Goal: Transaction & Acquisition: Purchase product/service

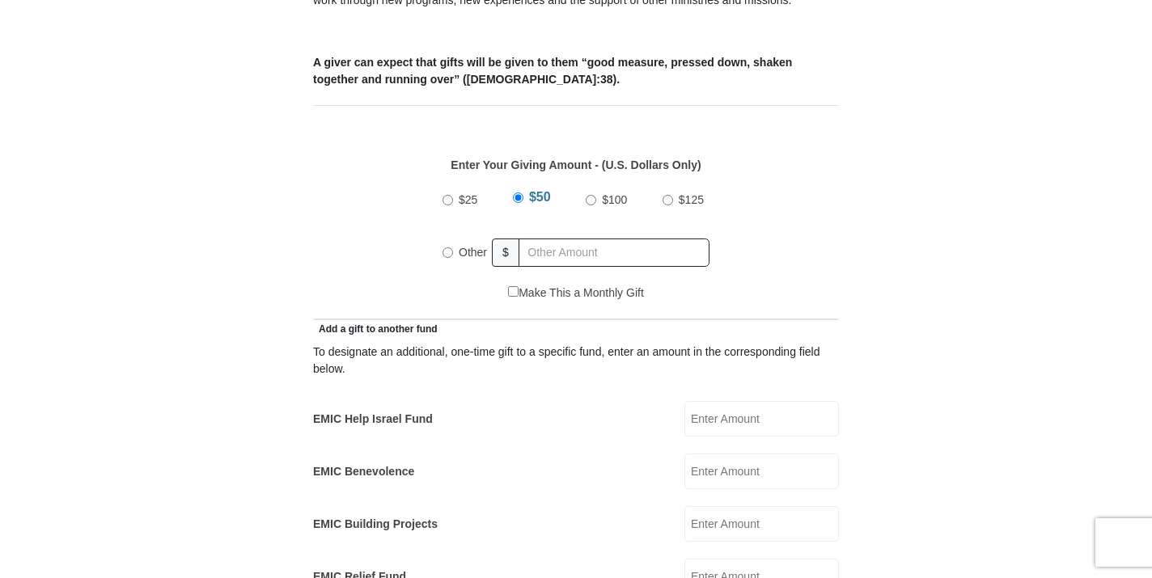
scroll to position [736, 0]
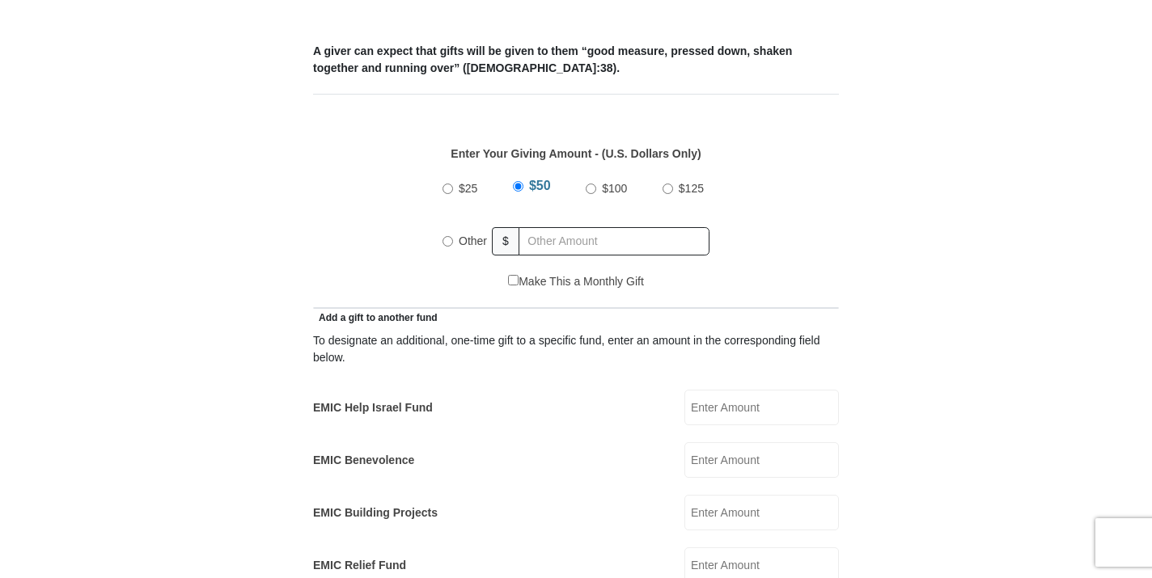
click at [446, 236] on input "Other" at bounding box center [447, 241] width 11 height 11
radio input "true"
type input "327"
click at [743, 395] on input "EMIC Help Israel Fund" at bounding box center [761, 408] width 155 height 36
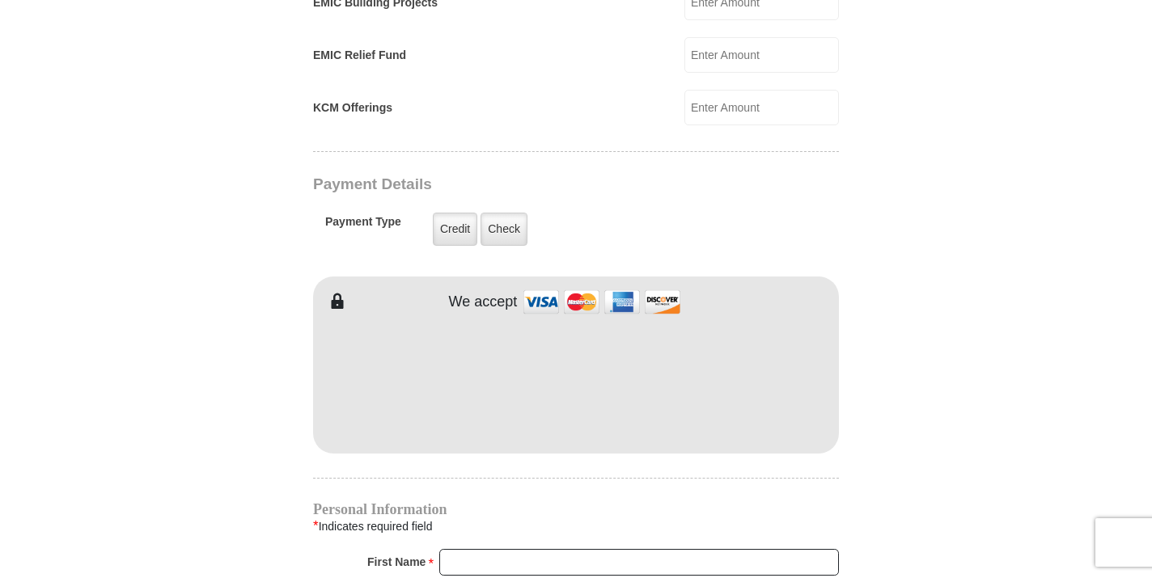
scroll to position [1245, 0]
type input "123"
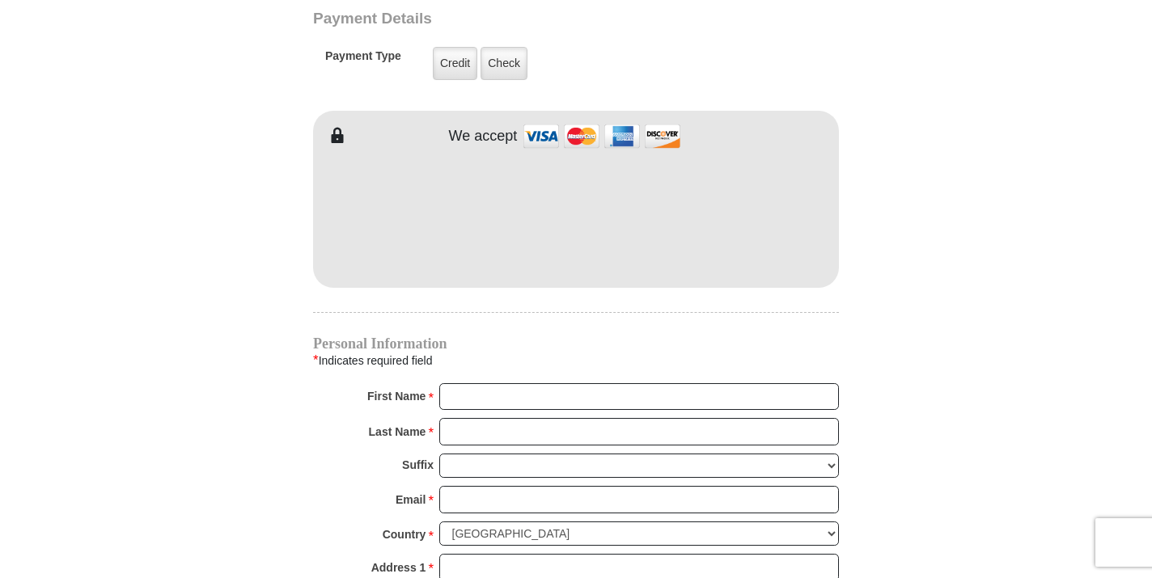
scroll to position [1424, 0]
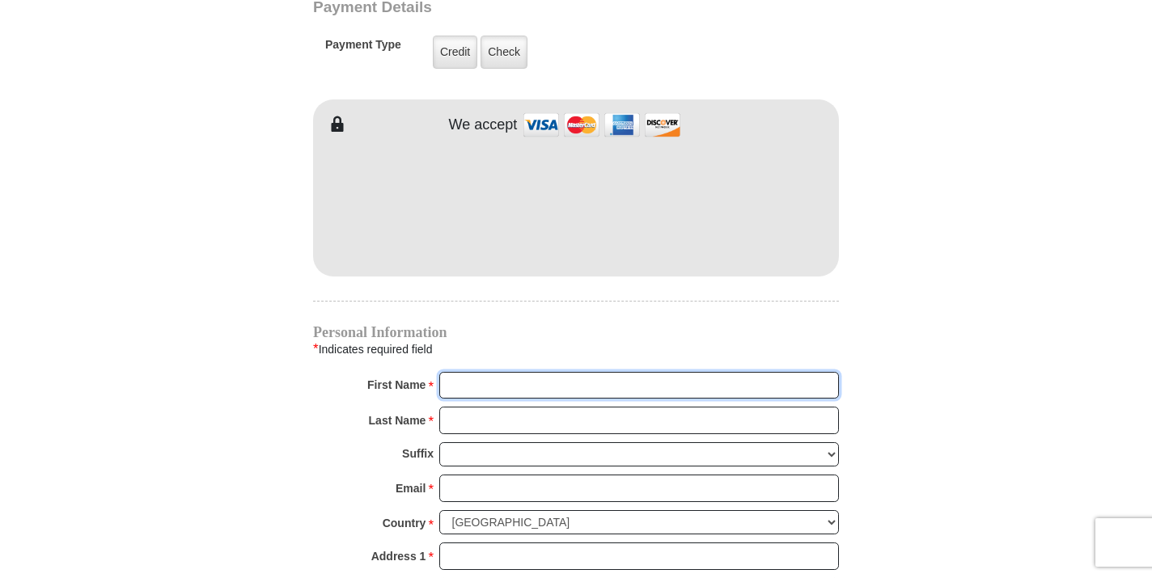
click at [625, 372] on input "First Name *" at bounding box center [639, 386] width 400 height 28
type input "LindsayErica"
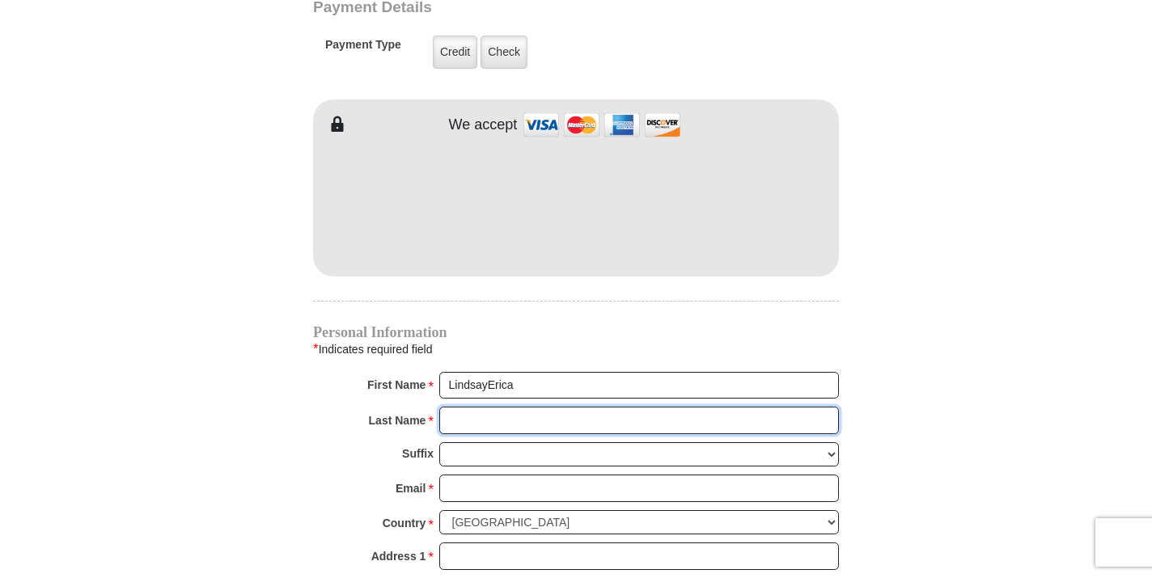
click at [612, 407] on input "Last Name *" at bounding box center [639, 421] width 400 height 28
type input "Hassall"
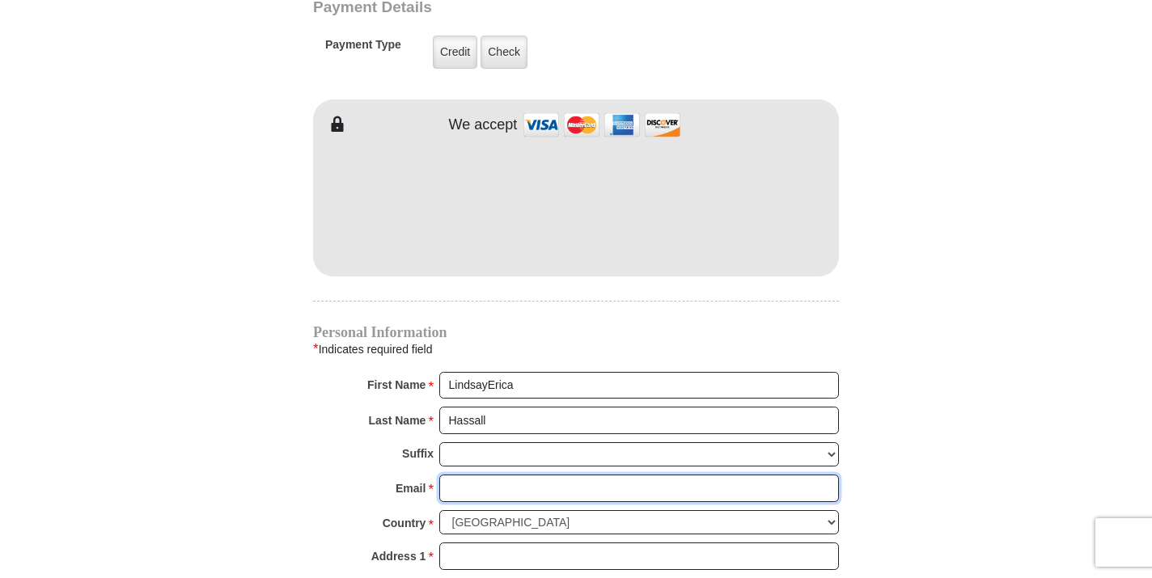
click at [606, 475] on input "Email *" at bounding box center [639, 489] width 400 height 28
type input "[PERSON_NAME][EMAIL_ADDRESS][DOMAIN_NAME]"
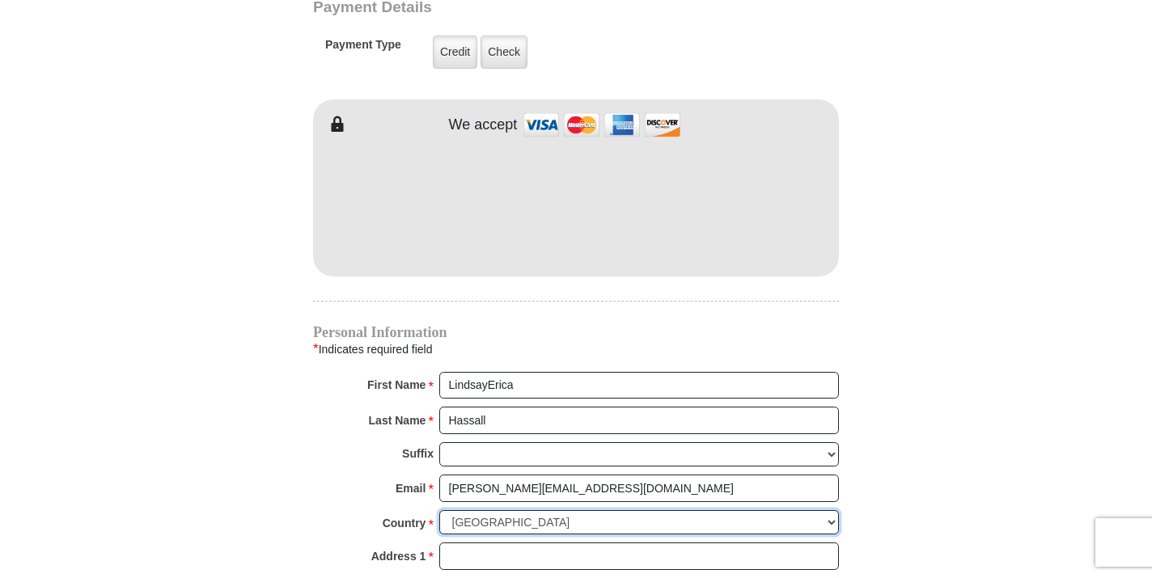
select select "GB"
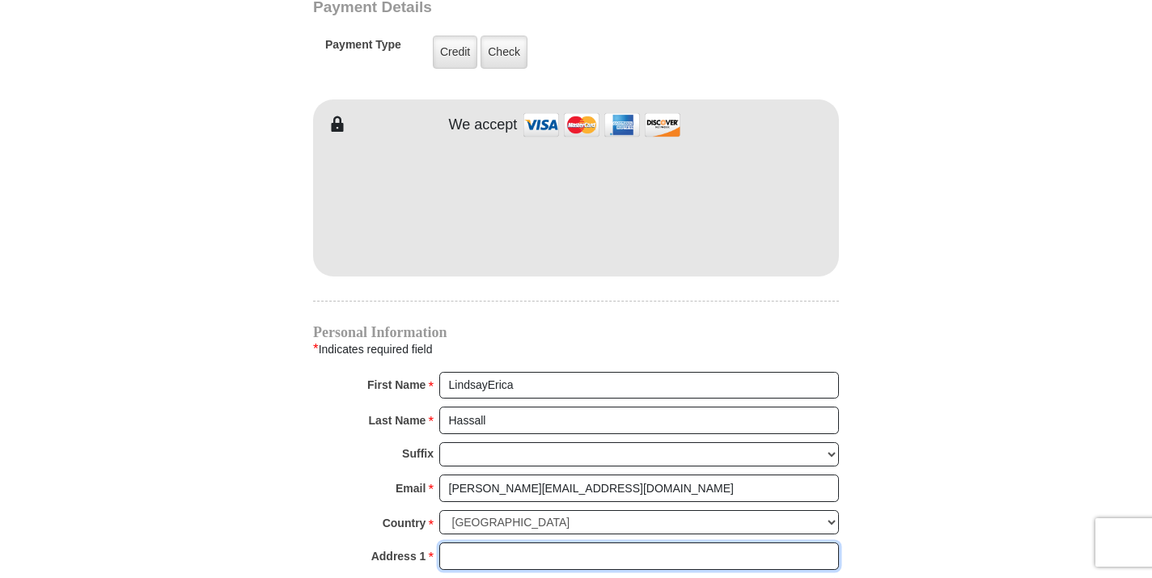
type input "[STREET_ADDRESS]"
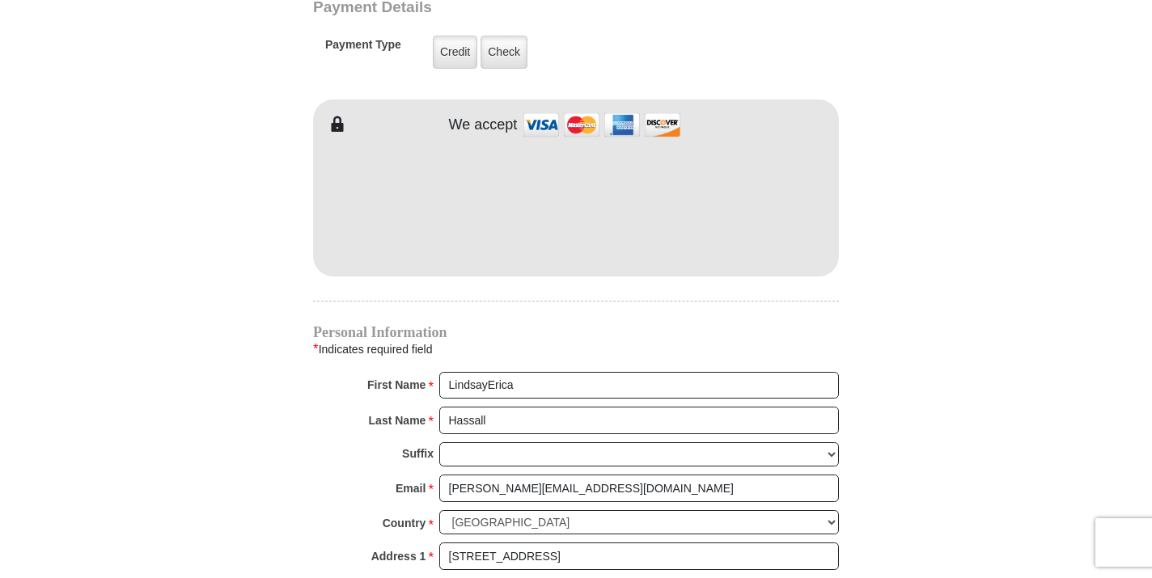
type input "LIVERPOOL"
type input "L8 9SH"
type input "07947686713"
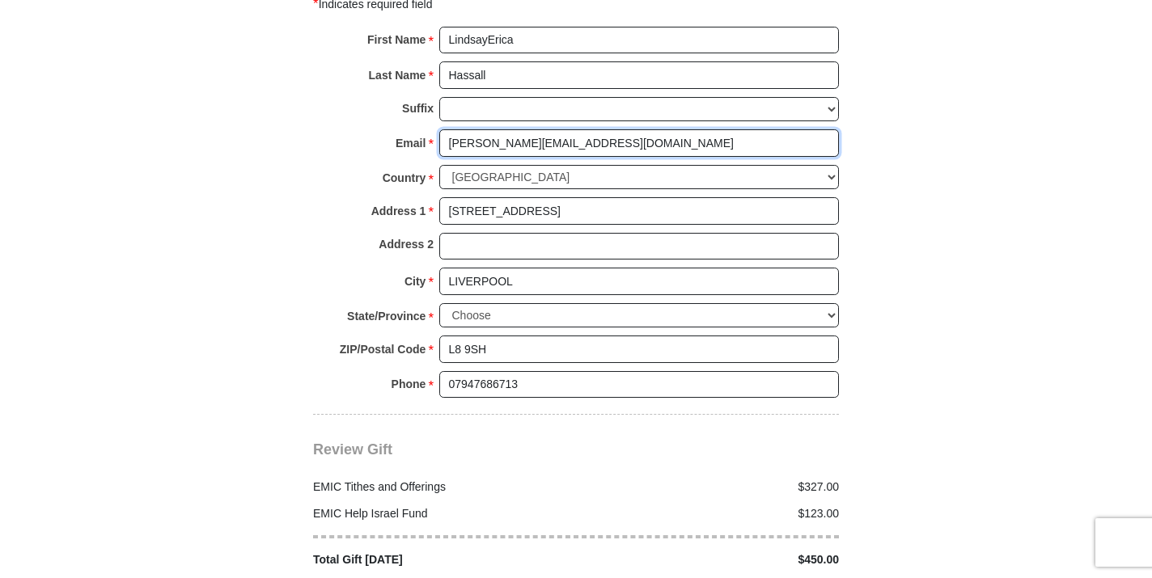
scroll to position [1775, 0]
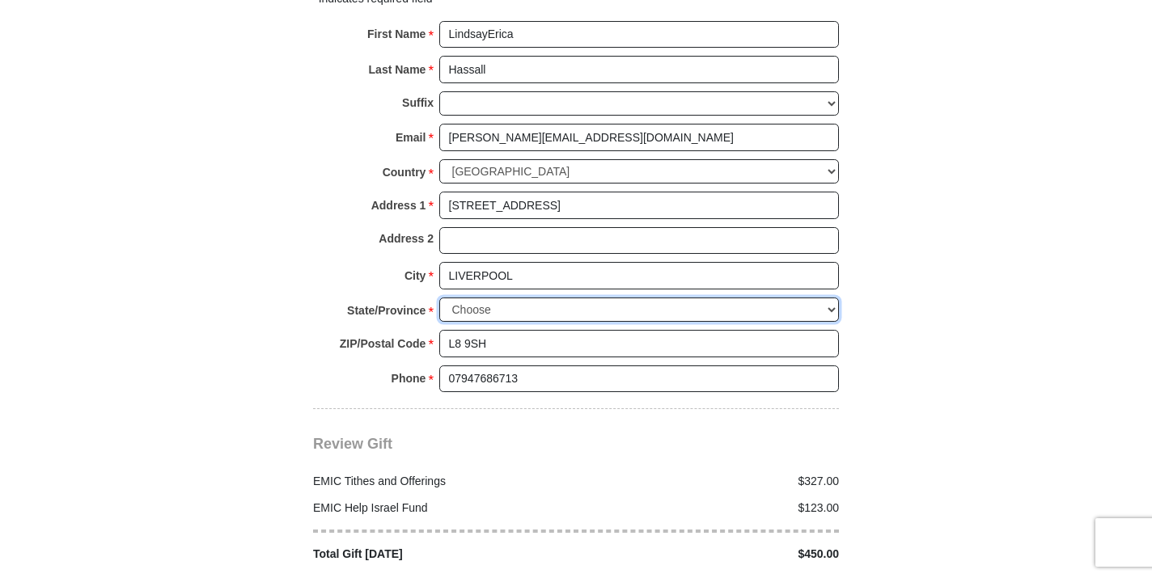
click at [535, 298] on select "Choose Antrim [GEOGRAPHIC_DATA] [GEOGRAPHIC_DATA] [GEOGRAPHIC_DATA] [GEOGRAPHIC…" at bounding box center [639, 310] width 400 height 25
select select "MERSYD"
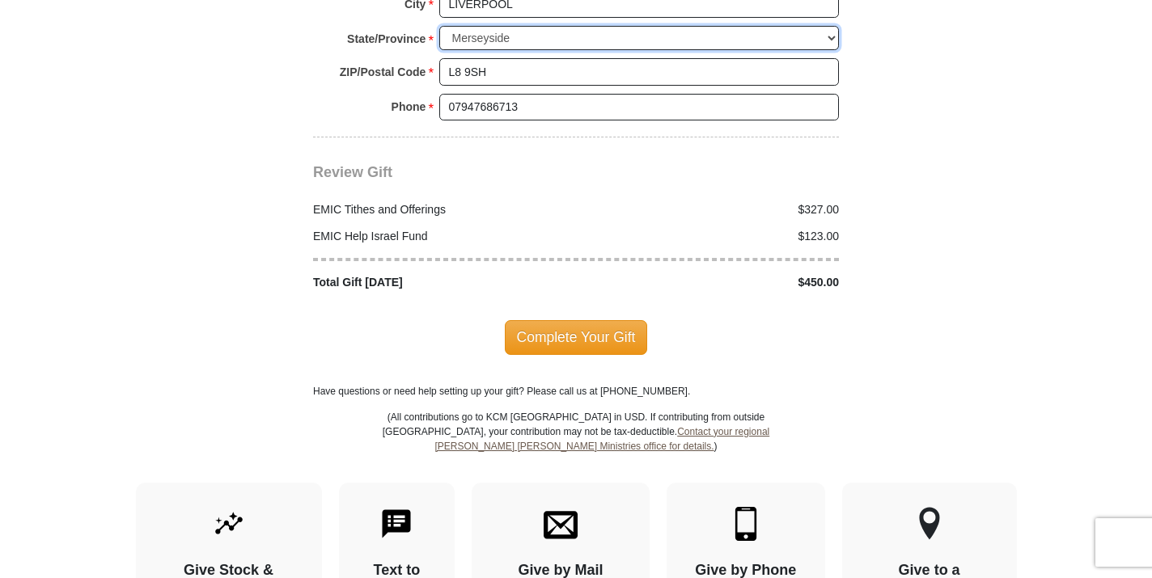
scroll to position [2050, 0]
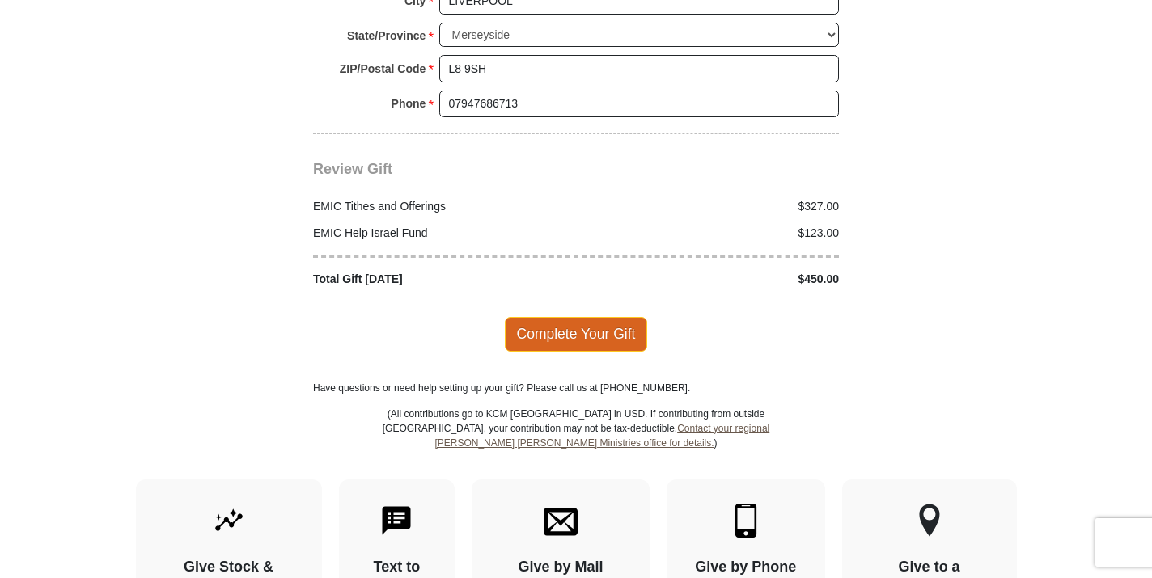
click at [603, 319] on span "Complete Your Gift" at bounding box center [576, 334] width 143 height 34
